Goal: Complete application form: Complete application form

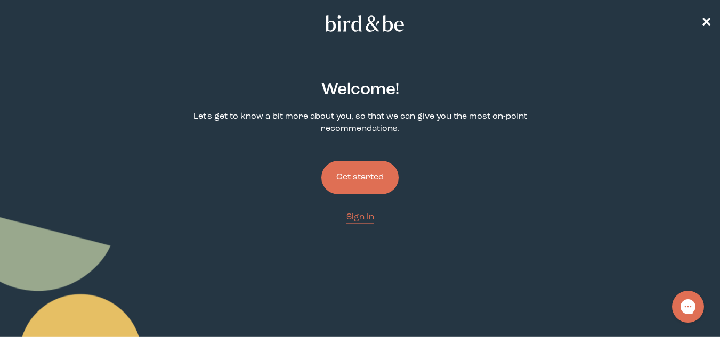
click at [356, 173] on button "Get started" at bounding box center [359, 178] width 77 height 34
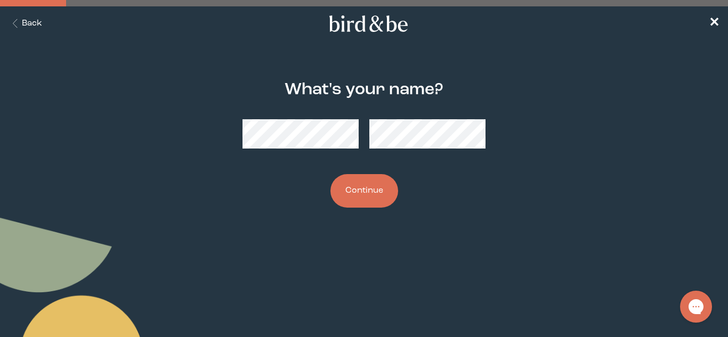
click at [383, 191] on button "Continue" at bounding box center [364, 191] width 68 height 34
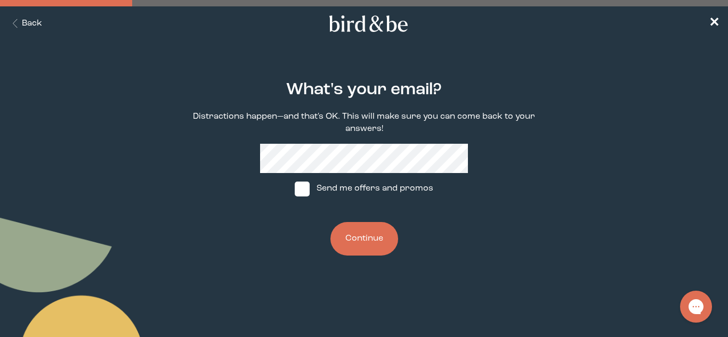
click at [380, 248] on button "Continue" at bounding box center [364, 239] width 68 height 34
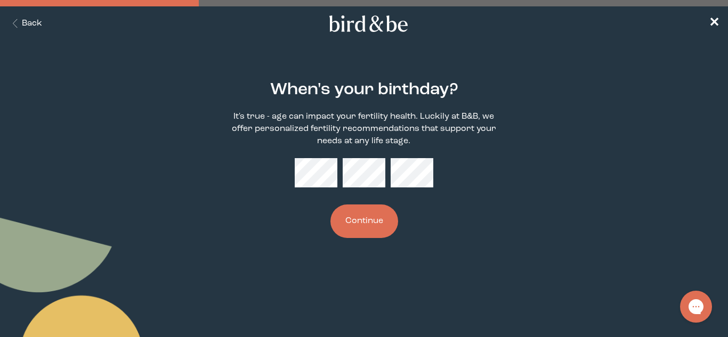
click at [370, 219] on button "Continue" at bounding box center [364, 222] width 68 height 34
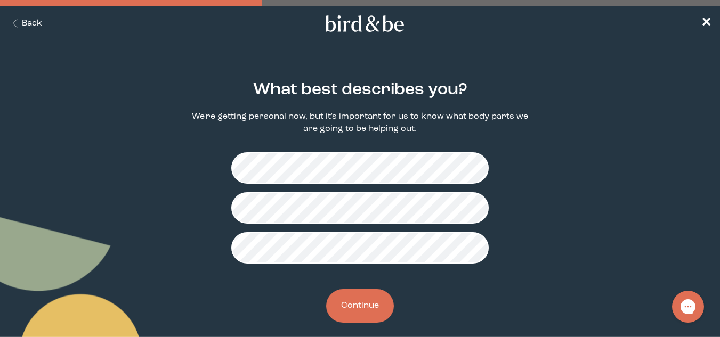
click at [353, 292] on button "Continue" at bounding box center [360, 306] width 68 height 34
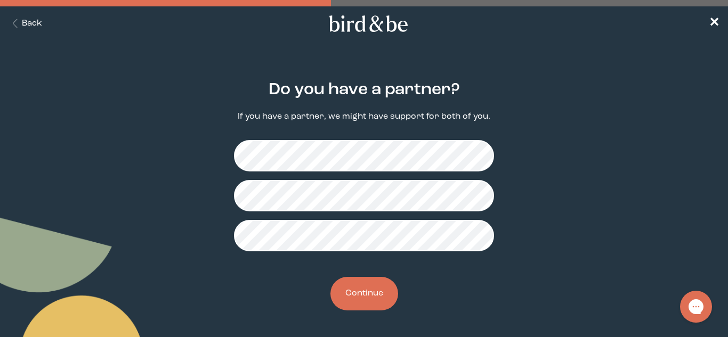
click at [377, 297] on button "Continue" at bounding box center [364, 294] width 68 height 34
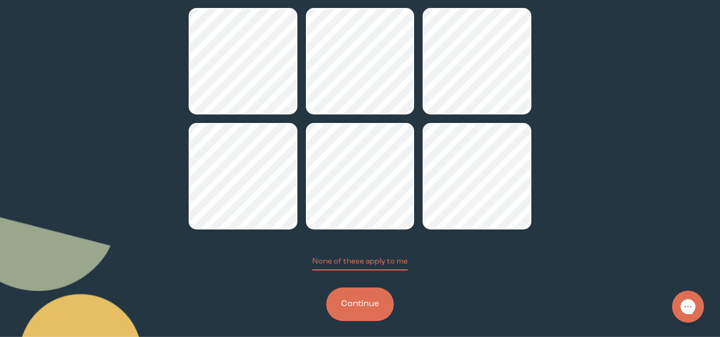
scroll to position [133, 0]
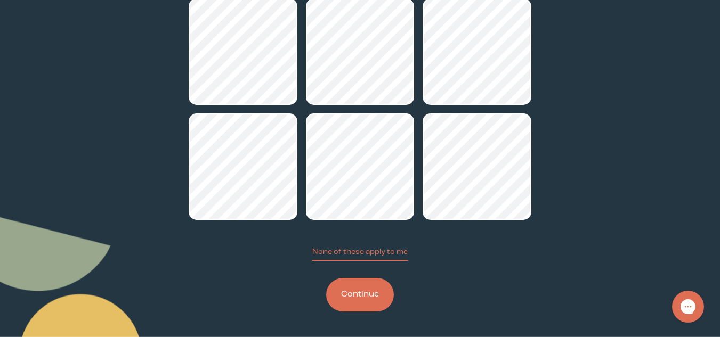
click at [345, 289] on button "Continue" at bounding box center [360, 295] width 68 height 34
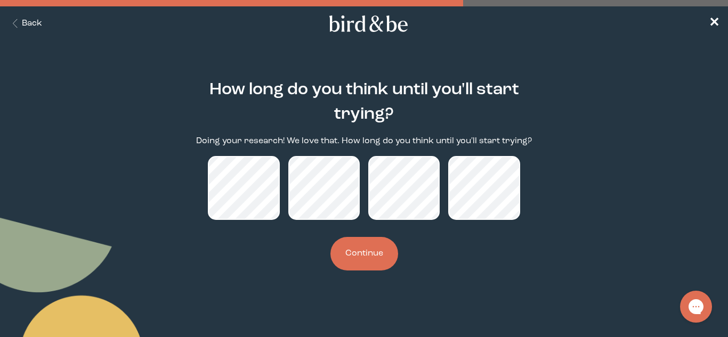
click at [377, 258] on button "Continue" at bounding box center [364, 254] width 68 height 34
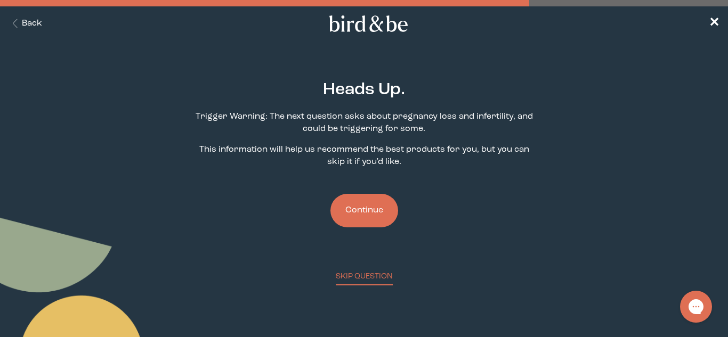
click at [376, 211] on button "Continue" at bounding box center [364, 211] width 68 height 34
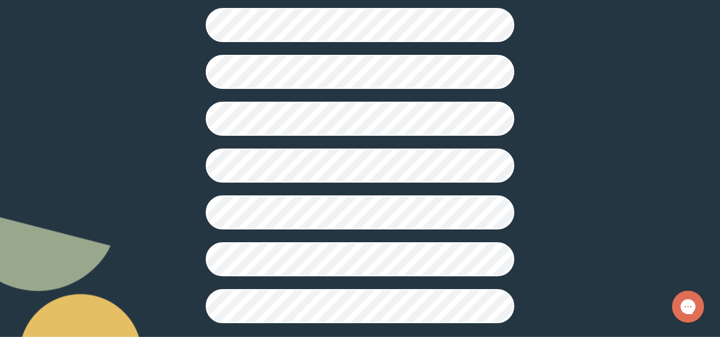
scroll to position [320, 0]
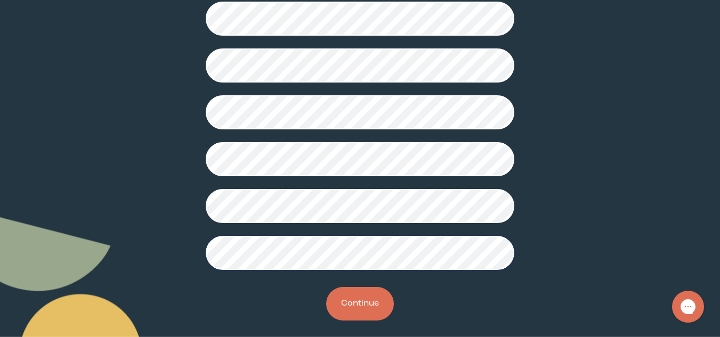
click at [378, 310] on button "Continue" at bounding box center [360, 304] width 68 height 34
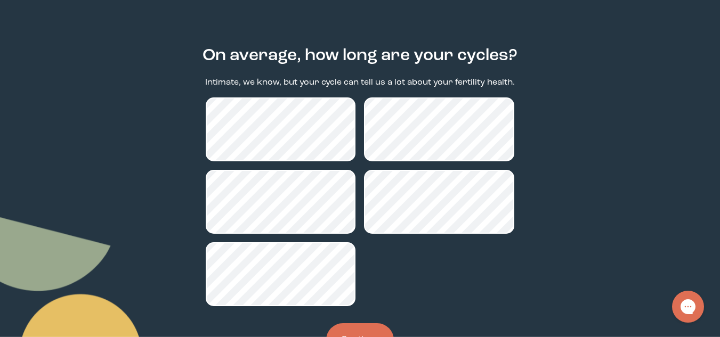
scroll to position [53, 0]
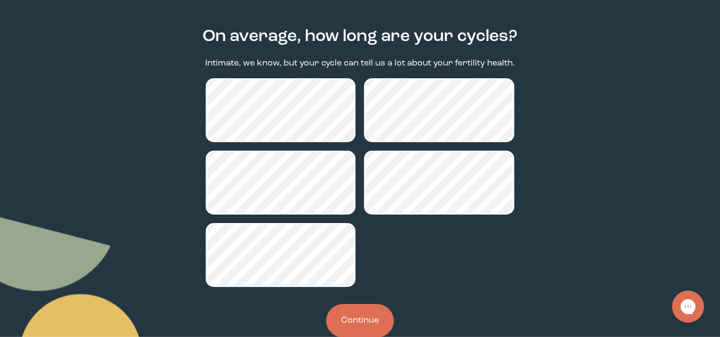
click at [369, 316] on button "Continue" at bounding box center [360, 321] width 68 height 34
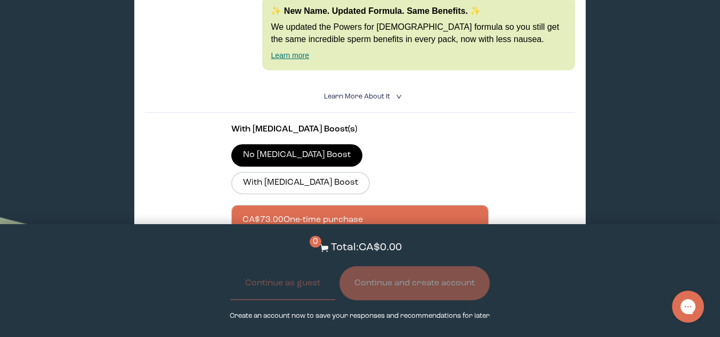
scroll to position [1864, 0]
